Goal: Navigation & Orientation: Find specific page/section

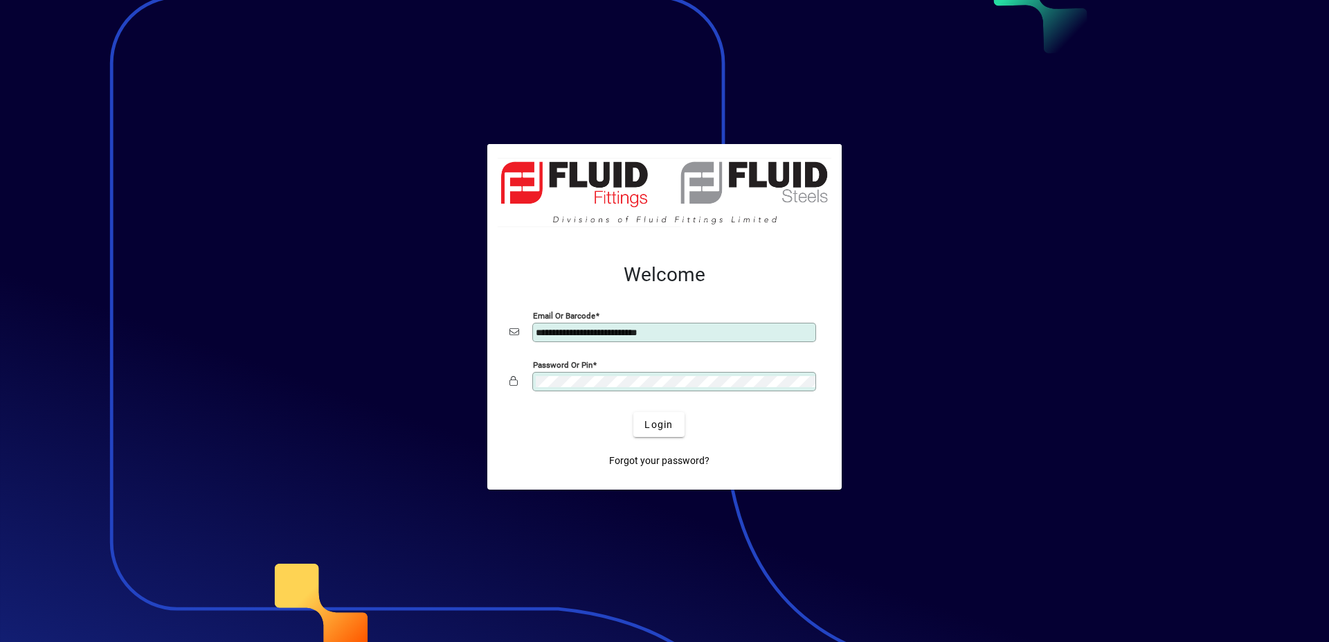
type input "**********"
click at [667, 428] on span "Login" at bounding box center [659, 425] width 28 height 15
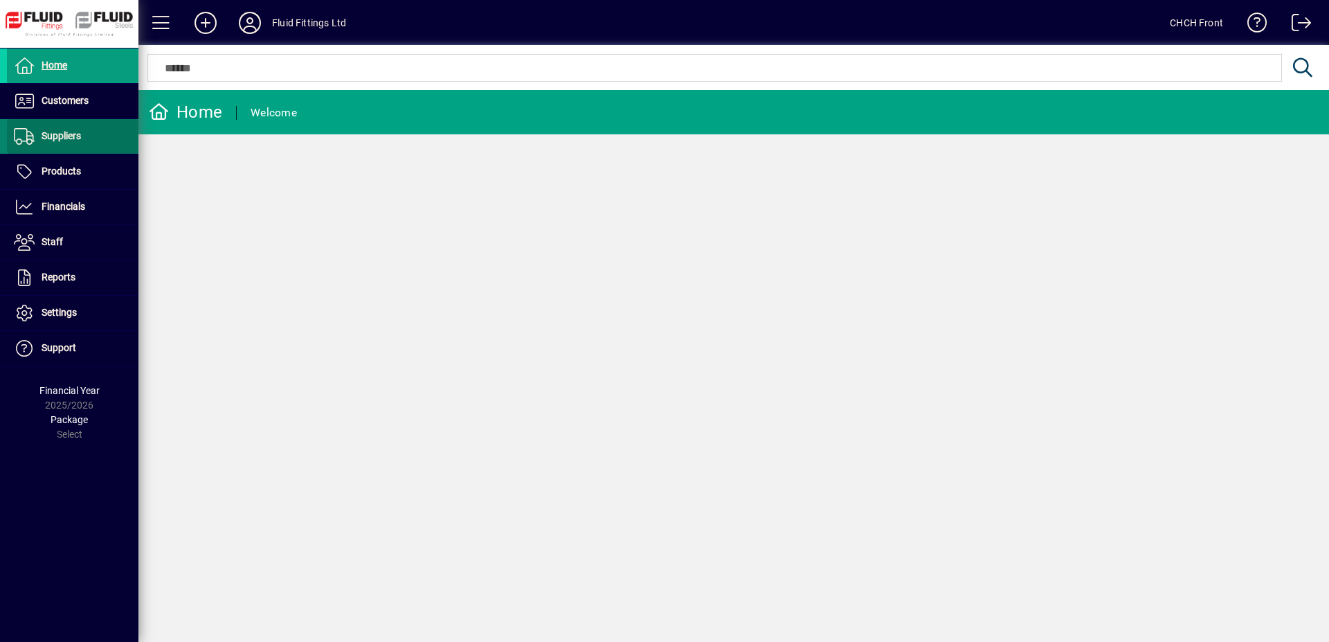
click at [102, 121] on span at bounding box center [73, 136] width 132 height 33
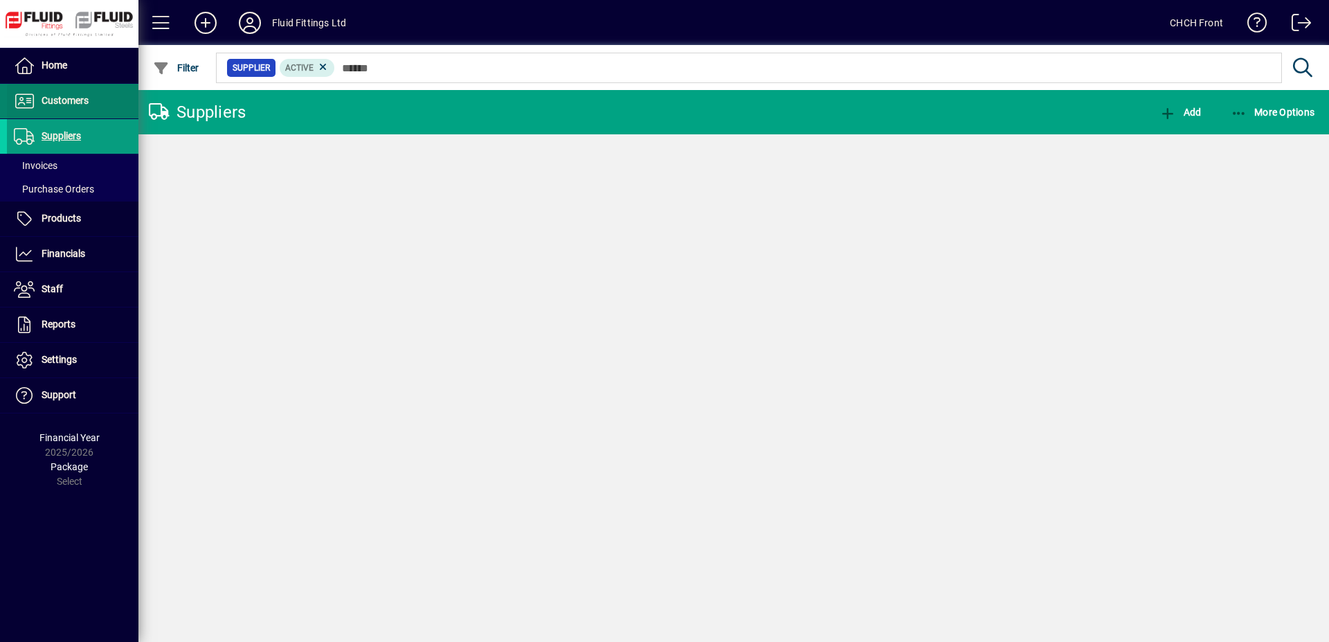
click at [100, 103] on span at bounding box center [73, 100] width 132 height 33
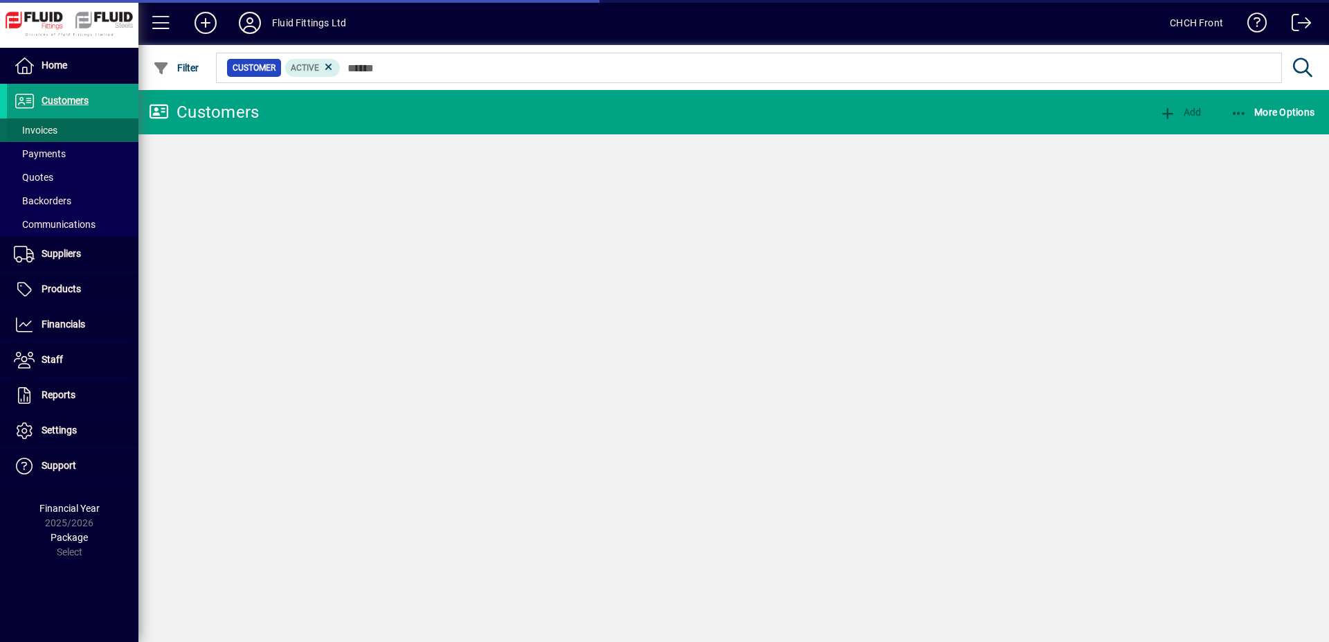
click at [89, 136] on span at bounding box center [73, 130] width 132 height 33
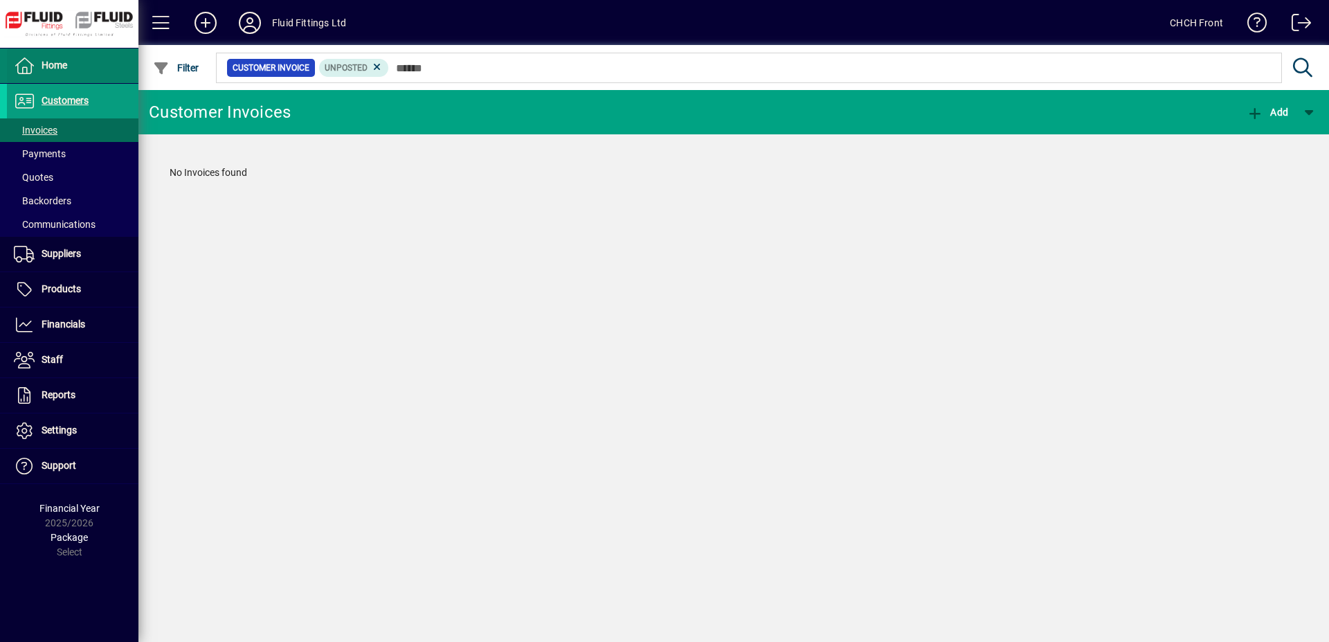
click at [75, 64] on span at bounding box center [73, 65] width 132 height 33
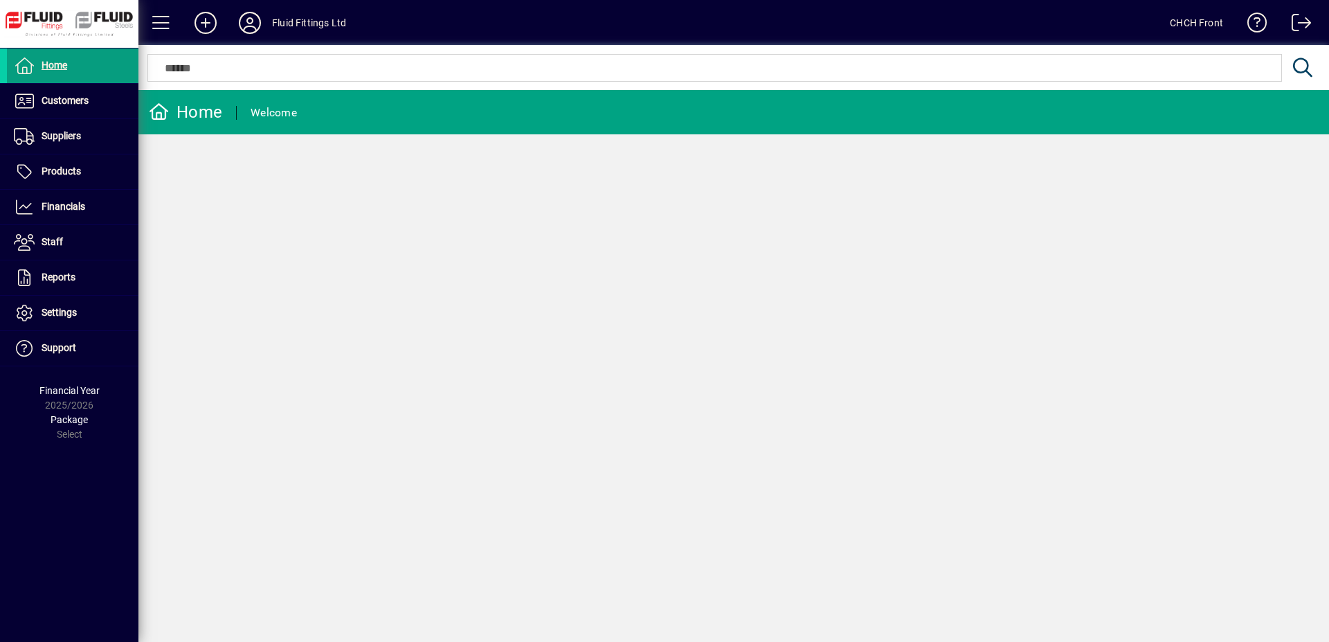
click at [335, 98] on mat-toolbar-row "Home Welcome" at bounding box center [733, 112] width 1191 height 44
click at [638, 110] on mat-toolbar-row "Home Welcome" at bounding box center [733, 112] width 1191 height 44
click at [102, 111] on span at bounding box center [73, 100] width 132 height 33
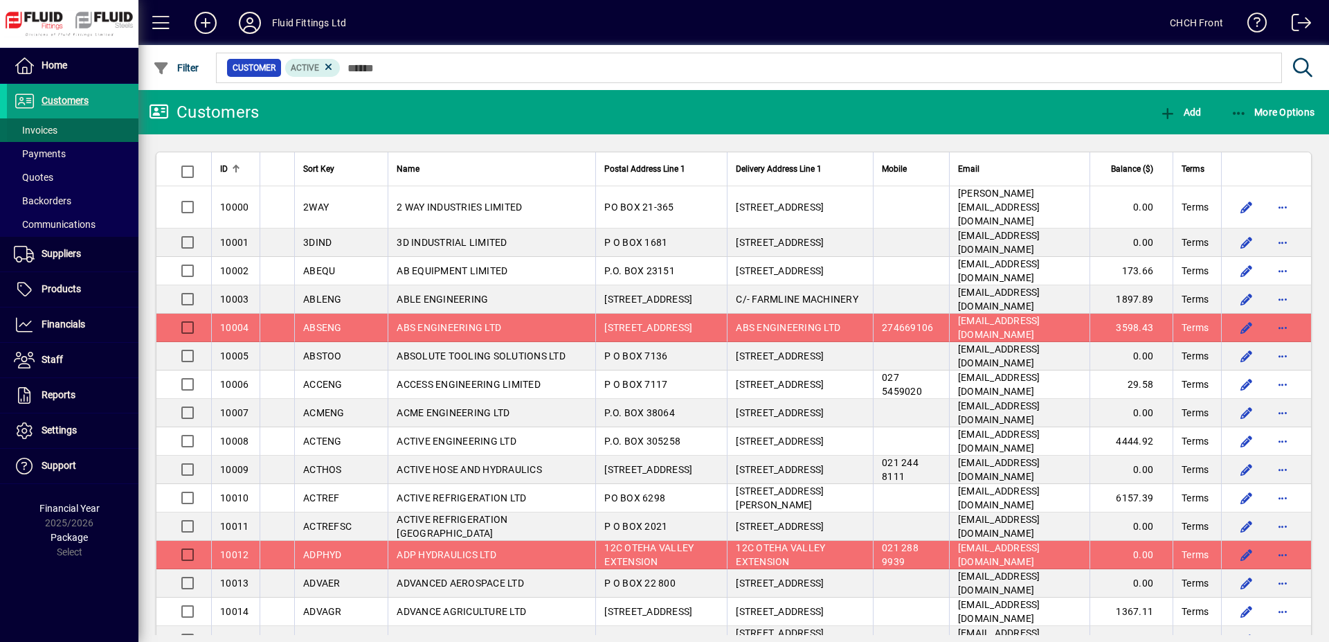
click at [72, 127] on span at bounding box center [73, 130] width 132 height 33
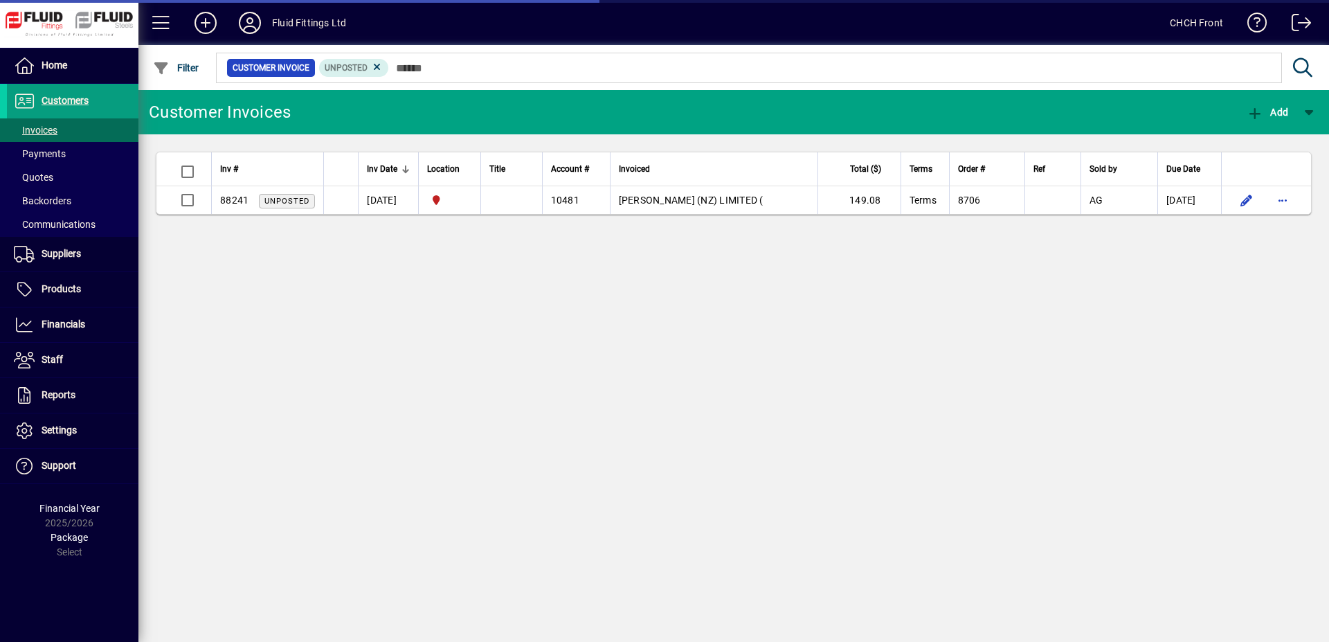
click at [352, 112] on mat-toolbar-row "Customer Invoices Add" at bounding box center [733, 112] width 1191 height 44
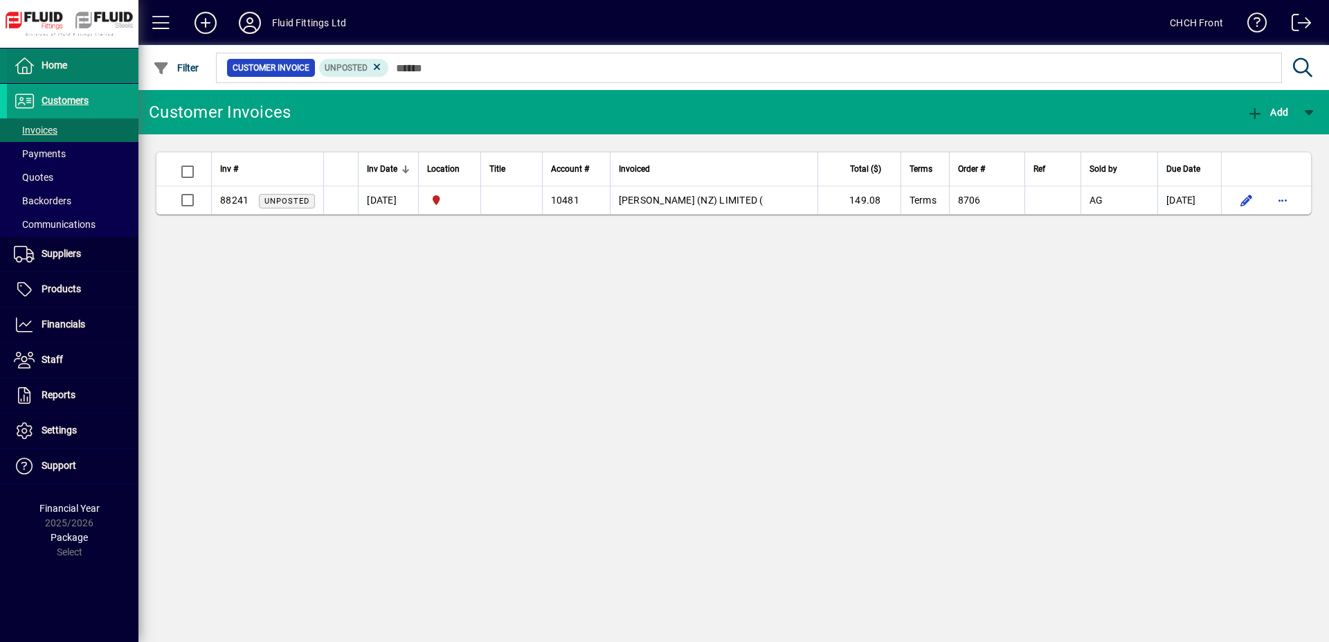
click at [109, 64] on span at bounding box center [73, 65] width 132 height 33
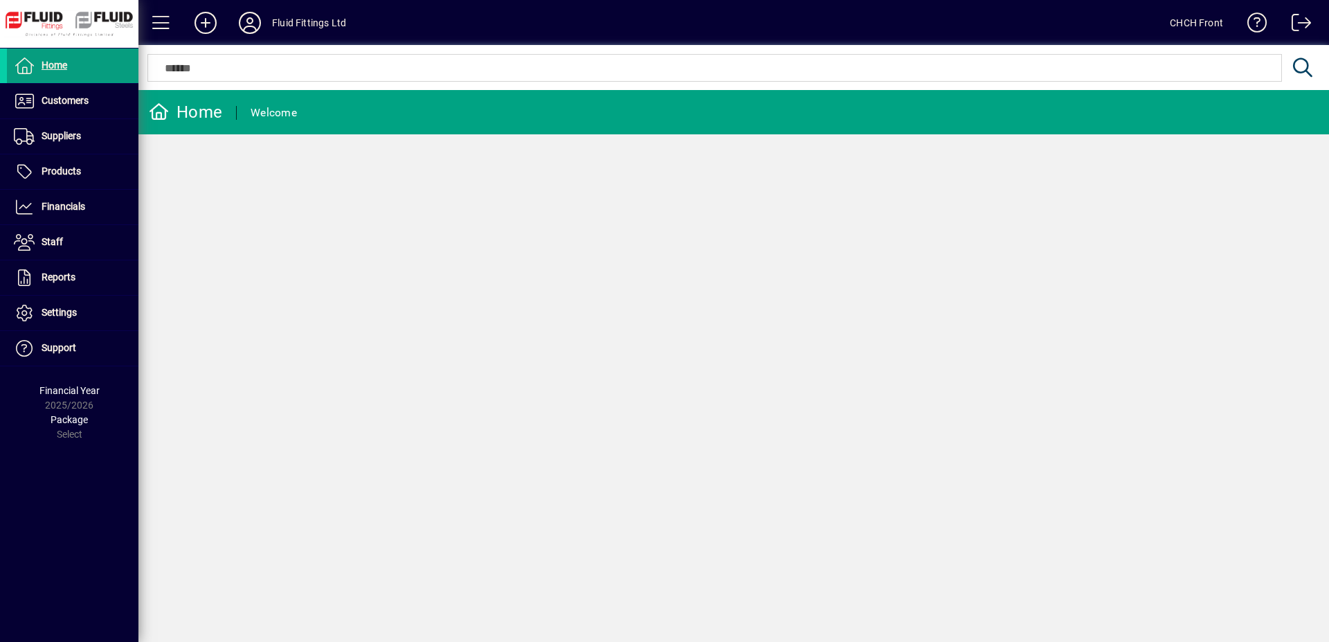
click at [447, 99] on mat-toolbar-row "Home Welcome" at bounding box center [733, 112] width 1191 height 44
click at [534, 156] on div "Home Welcome" at bounding box center [733, 366] width 1191 height 552
